Goal: Task Accomplishment & Management: Use online tool/utility

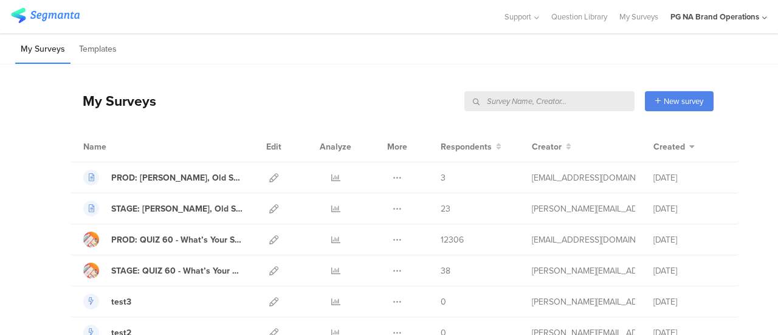
click at [598, 106] on input "text" at bounding box center [549, 101] width 170 height 20
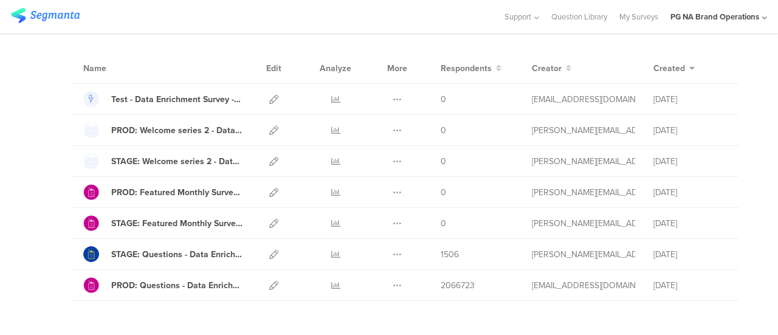
scroll to position [78, 0]
type input "data"
click at [269, 283] on icon at bounding box center [273, 285] width 9 height 9
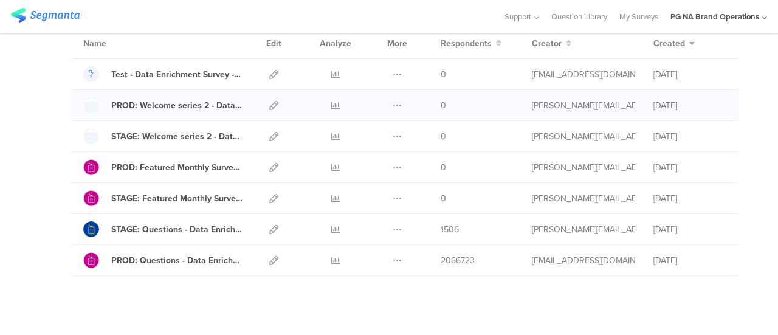
scroll to position [103, 0]
click at [269, 230] on icon at bounding box center [273, 229] width 9 height 9
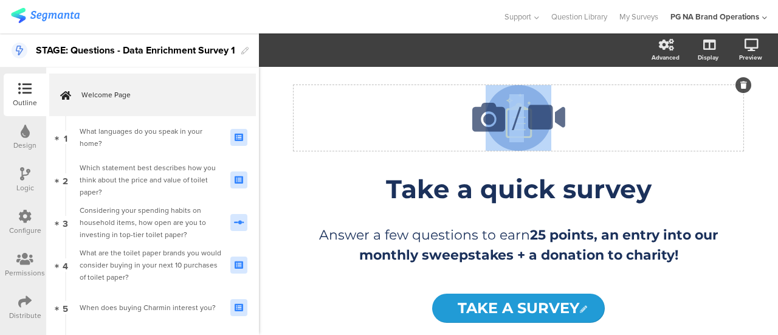
drag, startPoint x: 637, startPoint y: 84, endPoint x: 633, endPoint y: 120, distance: 35.4
click at [633, 120] on div "/ Take a quick survey Take a quick survey Answer a few questions to earn 25 poi…" at bounding box center [518, 174] width 486 height 214
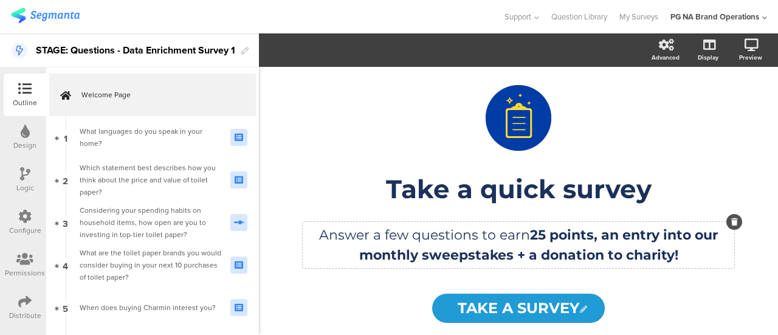
click at [708, 225] on div "Answer a few questions to earn 25 points, an entry into our monthly sweepstakes…" at bounding box center [518, 245] width 431 height 46
click at [516, 184] on div "Take a quick survey Take a quick survey" at bounding box center [518, 189] width 456 height 38
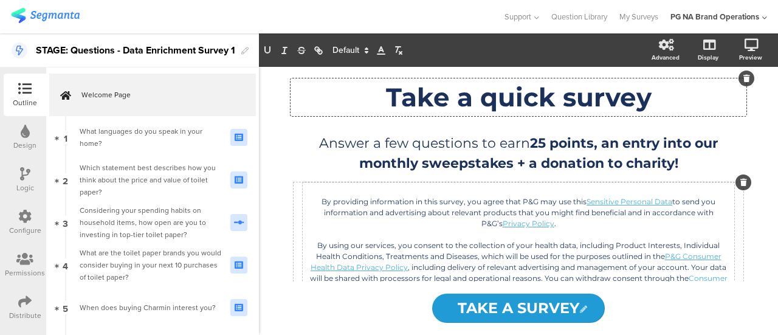
scroll to position [92, 0]
click at [16, 144] on div "Design" at bounding box center [24, 145] width 23 height 11
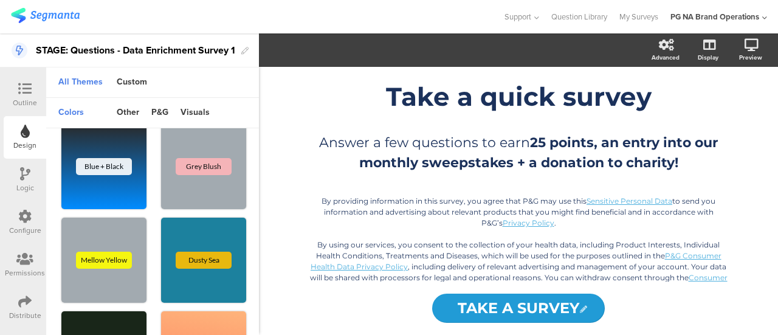
scroll to position [208, 0]
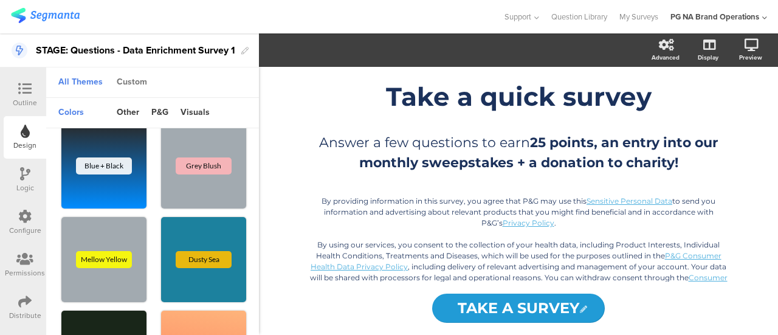
click at [137, 88] on div "Custom" at bounding box center [132, 82] width 43 height 21
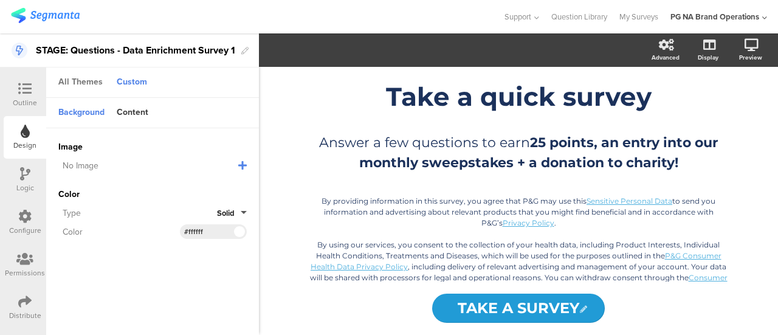
click at [75, 87] on div "All Themes" at bounding box center [80, 82] width 57 height 21
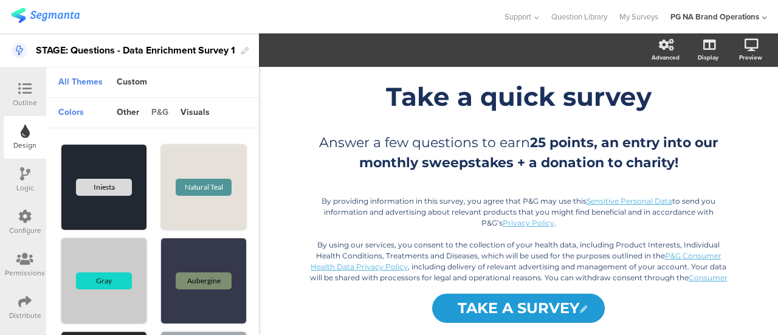
click at [158, 117] on div "p&g" at bounding box center [159, 113] width 29 height 21
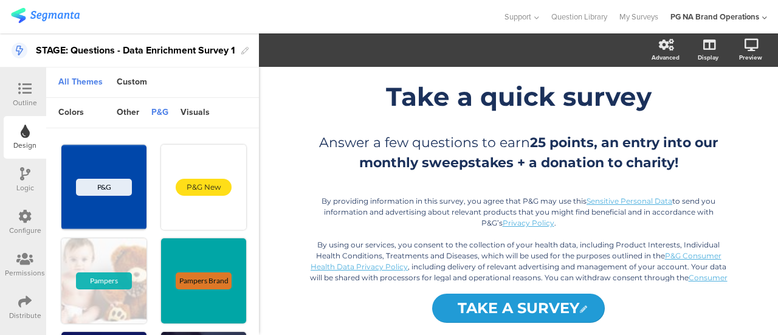
click at [14, 227] on div "Configure" at bounding box center [25, 230] width 32 height 11
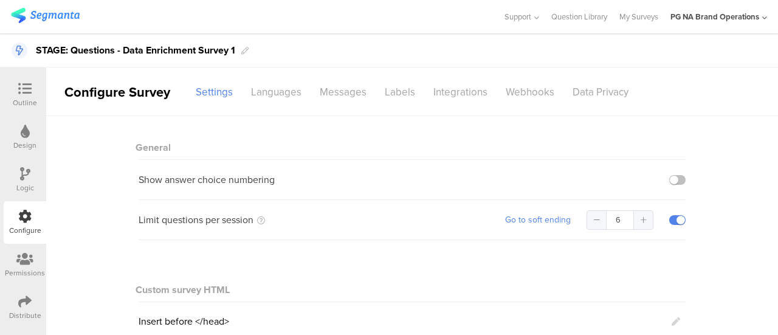
click at [32, 84] on div at bounding box center [25, 89] width 24 height 15
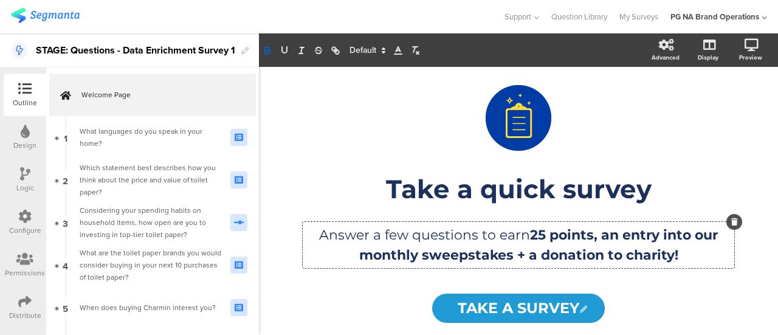
click at [569, 240] on div "Answer a few questions to earn 25 points, an entry into our monthly sweepstakes…" at bounding box center [518, 245] width 431 height 46
click at [569, 240] on strong "25 points, an entry into our monthly sweepstakes + a donation to charity!" at bounding box center [540, 245] width 363 height 36
click at [266, 109] on div "/ Take a quick survey Take a quick survey Answer a few questions to earn 25 poi…" at bounding box center [518, 201] width 510 height 268
